Goal: Find specific fact: Find specific fact

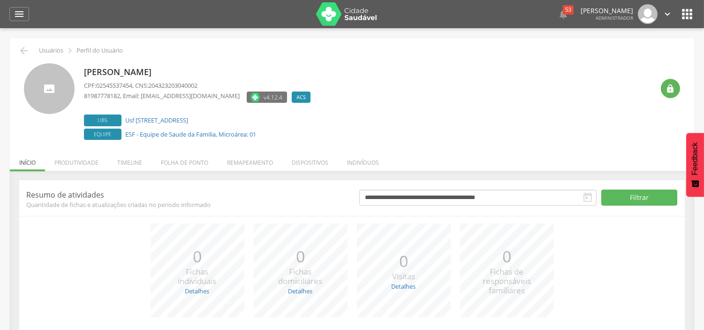
click at [358, 168] on li "Indivíduos" at bounding box center [363, 160] width 51 height 22
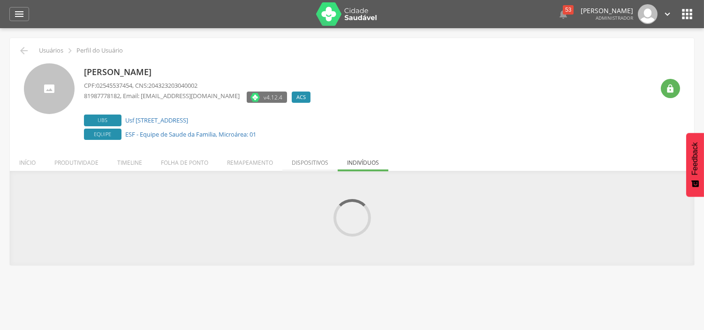
click at [310, 162] on li "Dispositivos" at bounding box center [310, 160] width 55 height 22
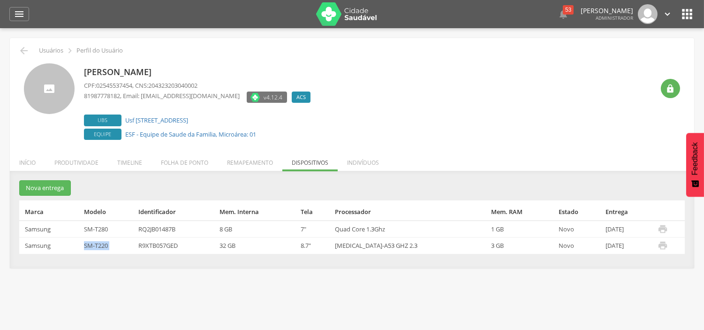
drag, startPoint x: 95, startPoint y: 243, endPoint x: 139, endPoint y: 243, distance: 44.6
click at [139, 243] on tr "Samsung SM-T220 R9XTB057GED 32 GB 8.7" [MEDICAL_DATA]-A53 GHZ 2.3 3 GB Novo [DA…" at bounding box center [352, 245] width 666 height 16
click at [92, 231] on td "SM-T280" at bounding box center [107, 229] width 54 height 17
drag, startPoint x: 79, startPoint y: 229, endPoint x: 116, endPoint y: 229, distance: 37.1
click at [116, 229] on tr "Samsung SM-T280 RQ2JB01487B 8 GB 7" Quad Core 1.3Ghz 1 GB Novo [DATE] " at bounding box center [352, 229] width 666 height 17
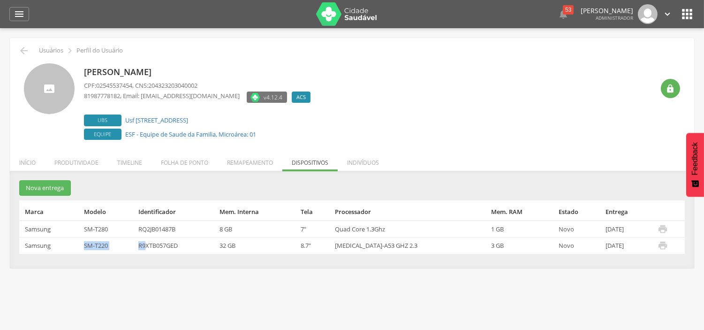
drag, startPoint x: 85, startPoint y: 244, endPoint x: 150, endPoint y: 244, distance: 65.2
click at [150, 244] on tr "Samsung SM-T220 R9XTB057GED 32 GB 8.7" [MEDICAL_DATA]-A53 GHZ 2.3 3 GB Novo [DA…" at bounding box center [352, 245] width 666 height 16
drag, startPoint x: 88, startPoint y: 228, endPoint x: 125, endPoint y: 228, distance: 37.1
click at [125, 228] on td "SM-T280" at bounding box center [107, 229] width 54 height 17
drag, startPoint x: 79, startPoint y: 245, endPoint x: 115, endPoint y: 245, distance: 35.7
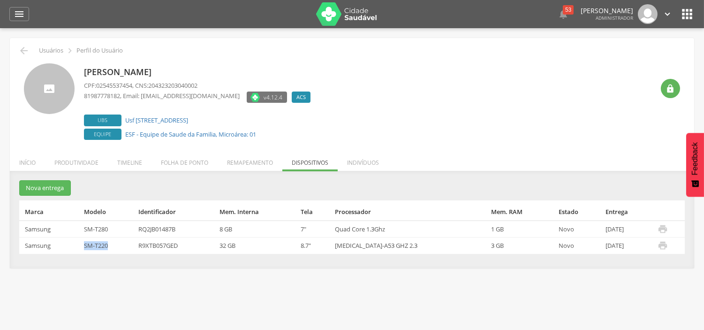
click at [115, 245] on tr "Samsung SM-T220 R9XTB057GED 32 GB 8.7" [MEDICAL_DATA]-A53 GHZ 2.3 3 GB Novo [DA…" at bounding box center [352, 245] width 666 height 16
drag, startPoint x: 141, startPoint y: 245, endPoint x: 184, endPoint y: 245, distance: 42.7
click at [184, 245] on td "R9XTB057GED" at bounding box center [175, 245] width 81 height 16
copy td "R9XTB057GED"
